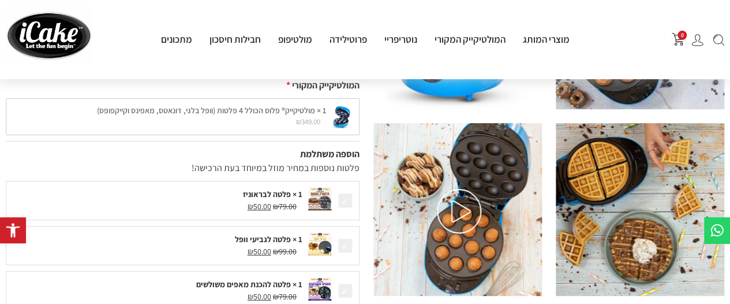
scroll to position [173, 0]
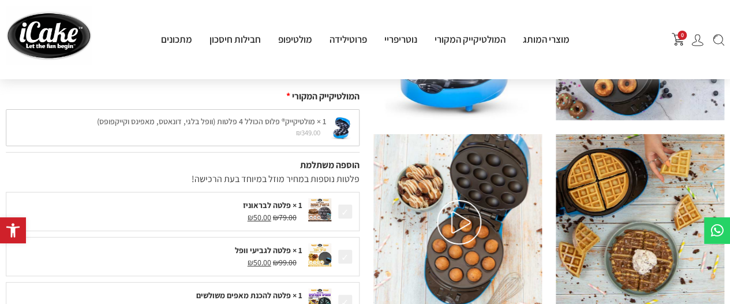
click at [700, 40] on img at bounding box center [698, 40] width 12 height 12
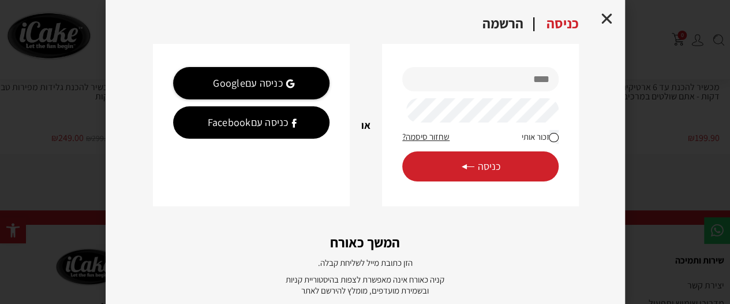
scroll to position [2687, 0]
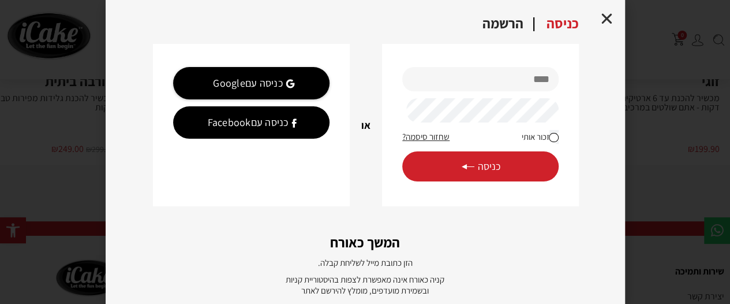
click at [567, 21] on div "כניסה" at bounding box center [562, 24] width 55 height 16
click at [504, 17] on div "הרשמה" at bounding box center [503, 24] width 64 height 16
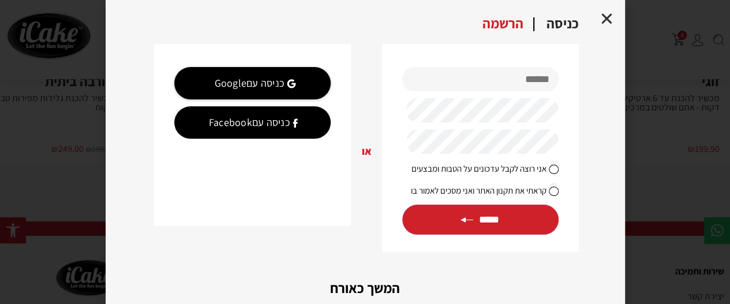
click at [515, 80] on input "text" at bounding box center [480, 79] width 156 height 24
type input "**********"
click at [503, 222] on input "*****" at bounding box center [480, 219] width 156 height 30
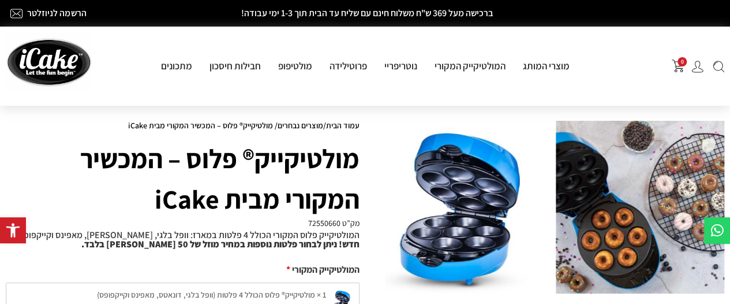
click at [696, 68] on img at bounding box center [698, 67] width 12 height 12
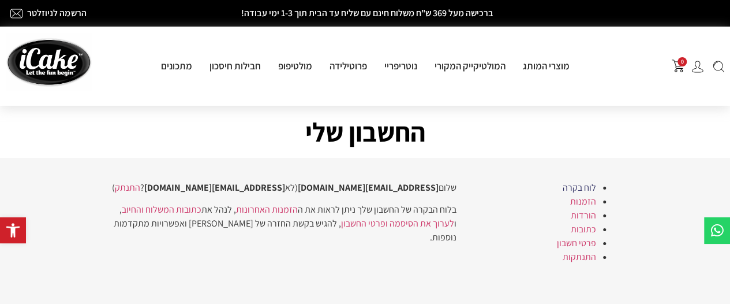
click at [580, 188] on link "לוח בקרה" at bounding box center [579, 187] width 33 height 12
click at [582, 201] on link "הזמנות" at bounding box center [583, 201] width 26 height 12
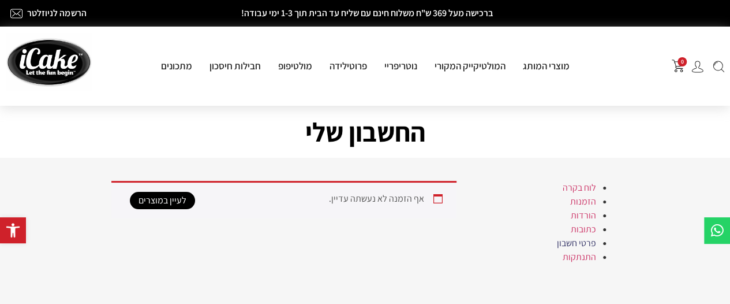
click at [588, 241] on link "פרטי חשבון" at bounding box center [576, 243] width 39 height 12
